Goal: Information Seeking & Learning: Learn about a topic

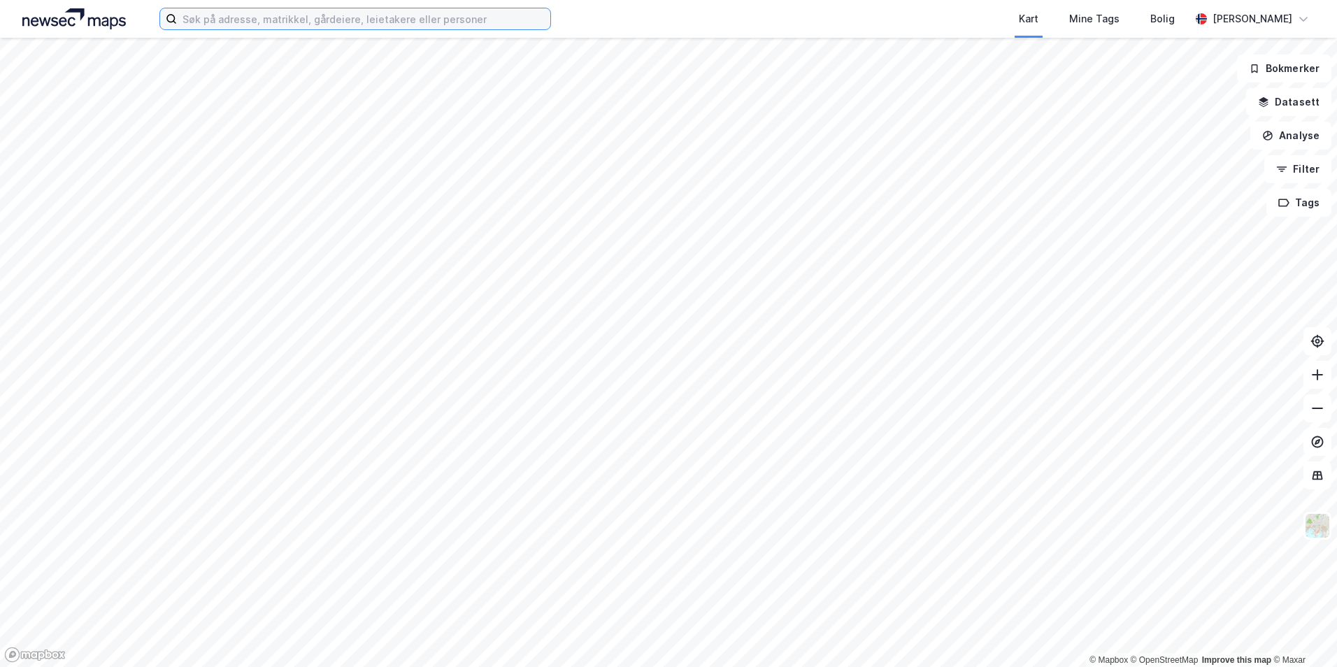
click at [331, 20] on input at bounding box center [363, 18] width 373 height 21
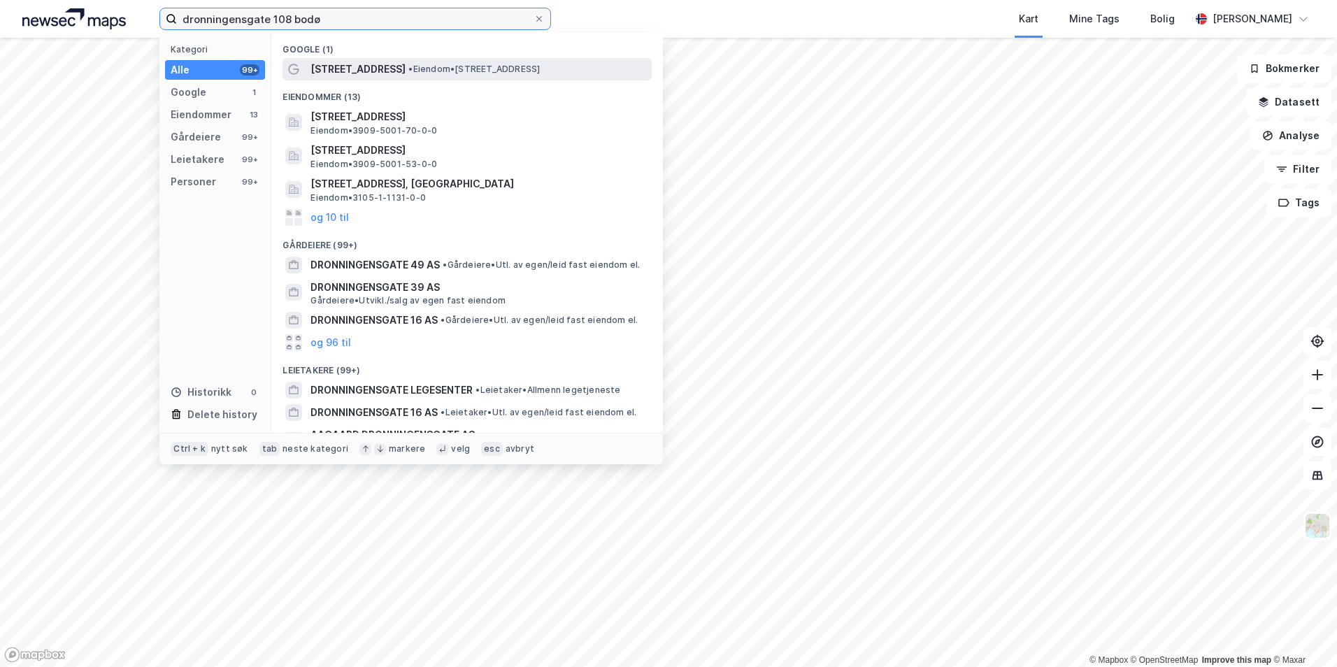
type input "dronningensgate 108 bodø"
click at [393, 71] on span "[STREET_ADDRESS]" at bounding box center [358, 69] width 95 height 17
